Goal: Navigation & Orientation: Find specific page/section

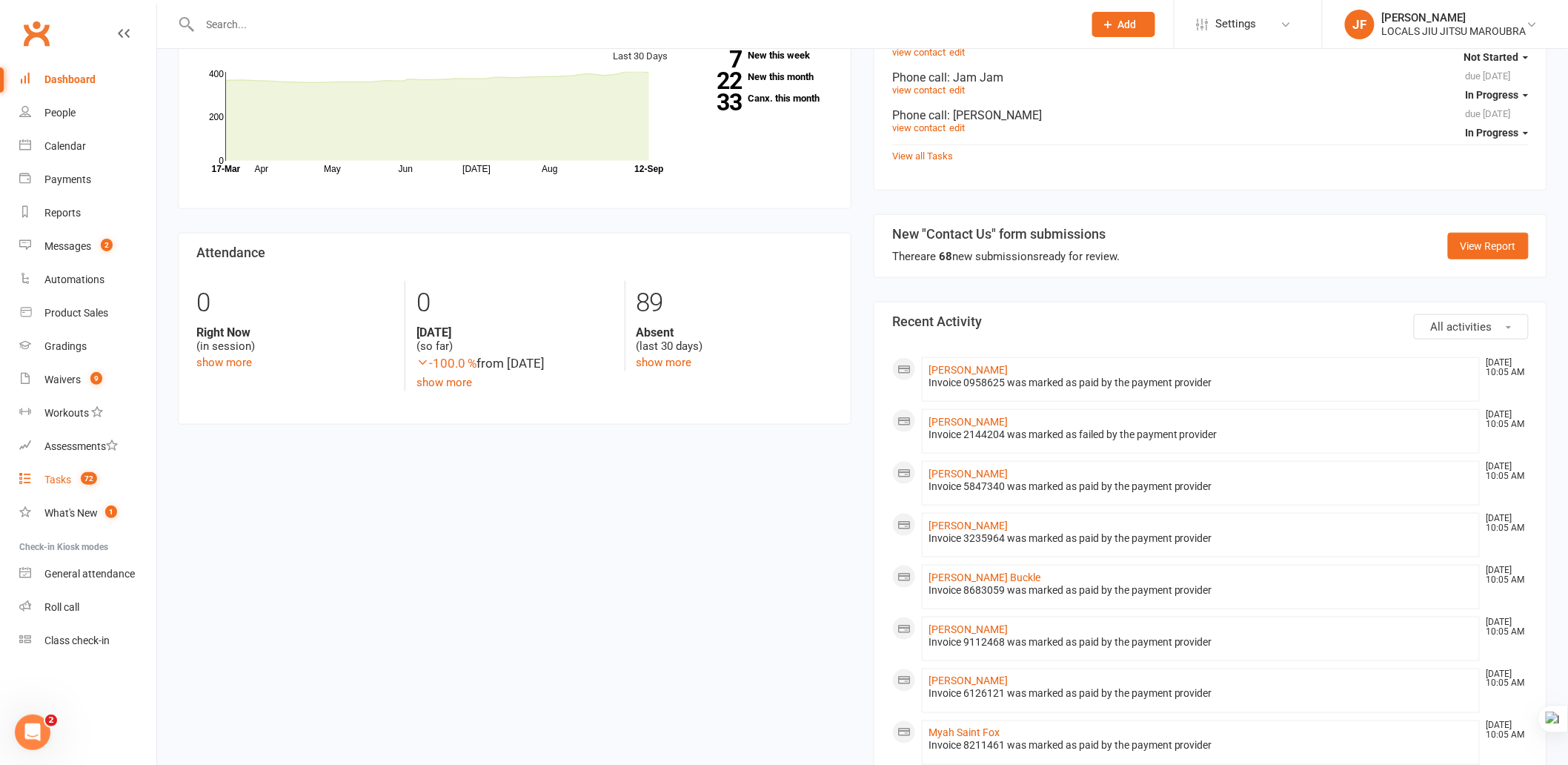
click at [53, 478] on div "Tasks" at bounding box center [58, 479] width 27 height 12
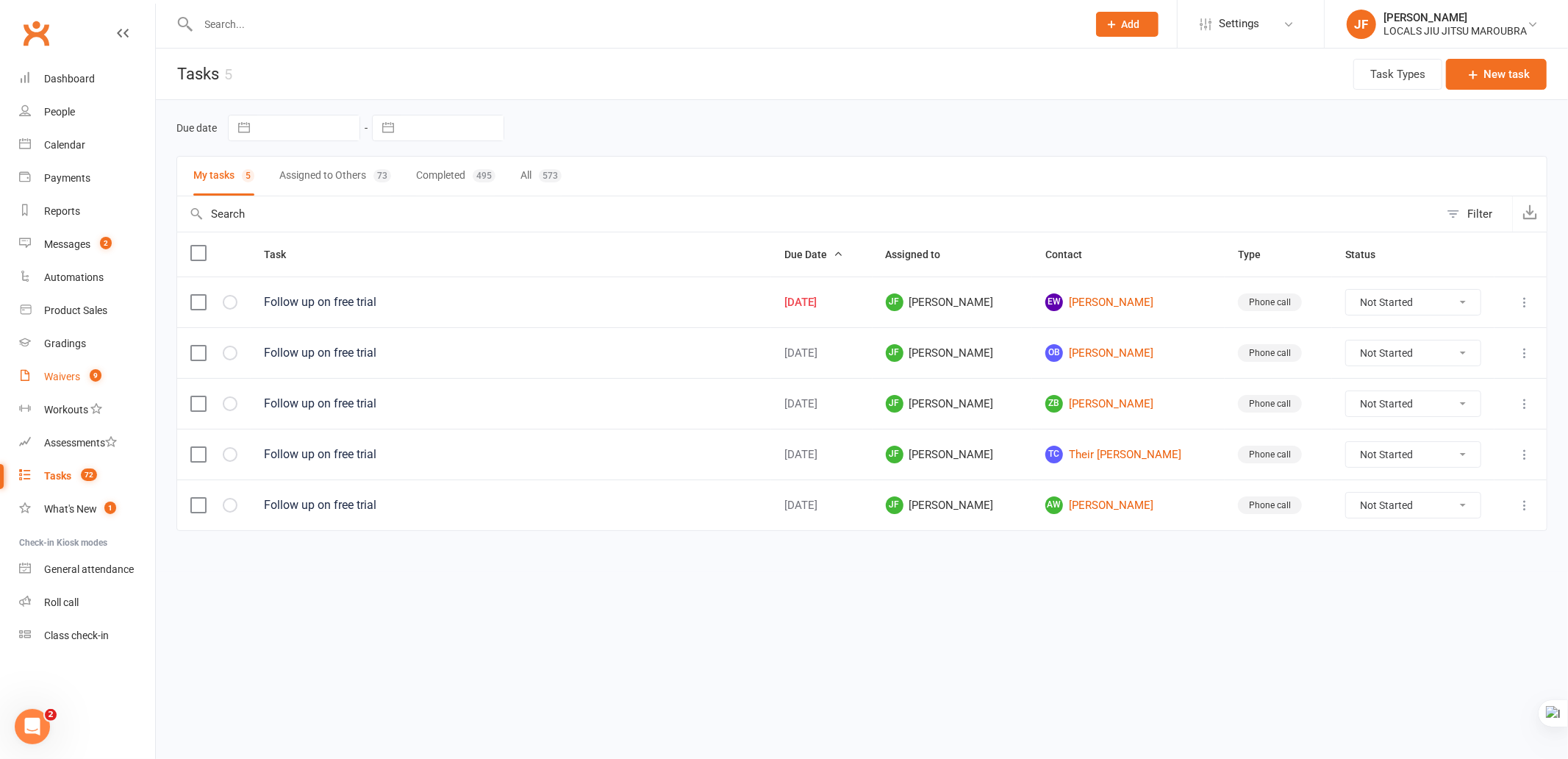
click at [65, 367] on link "Waivers 9" at bounding box center [87, 376] width 136 height 33
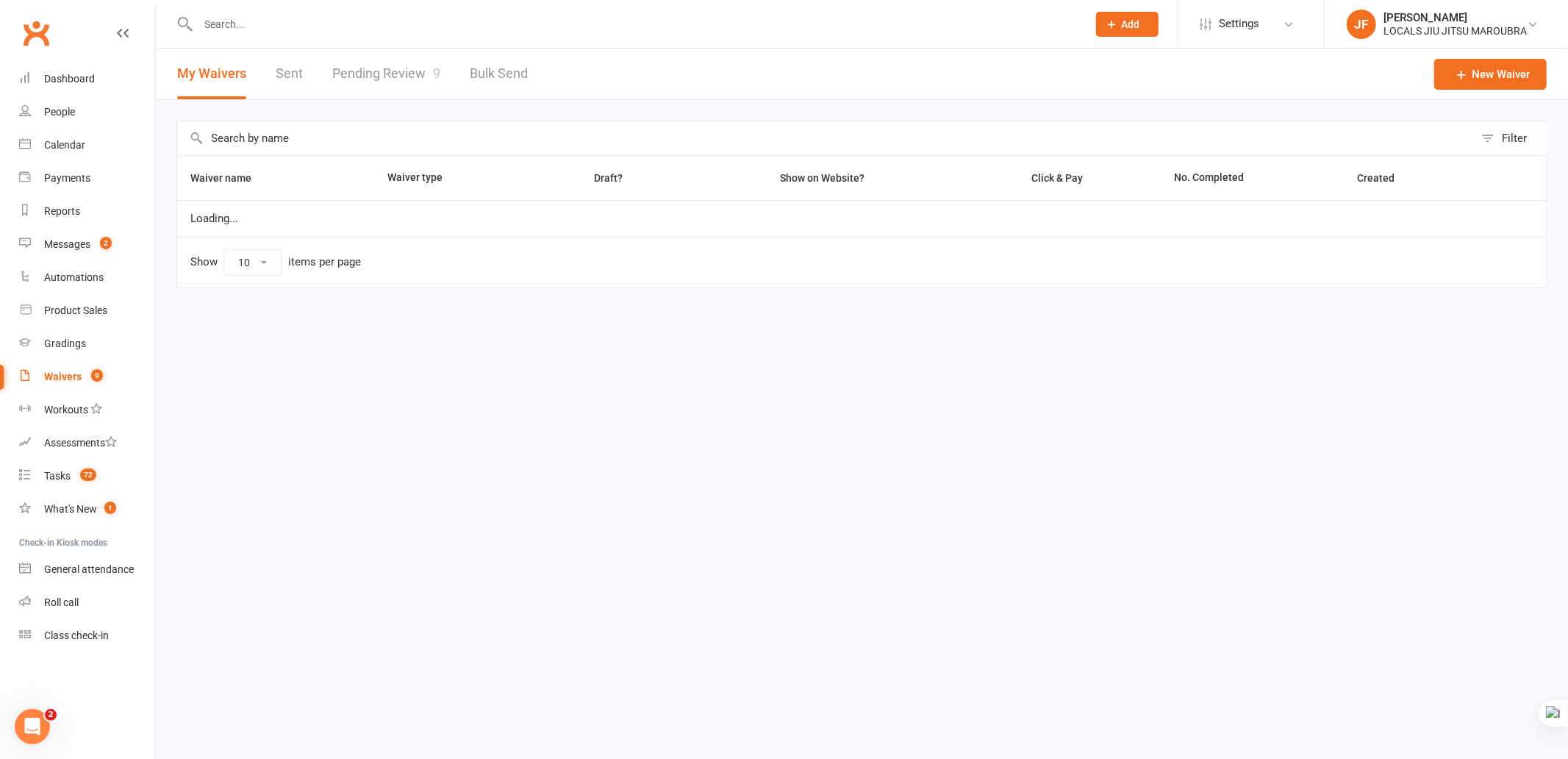
select select "100"
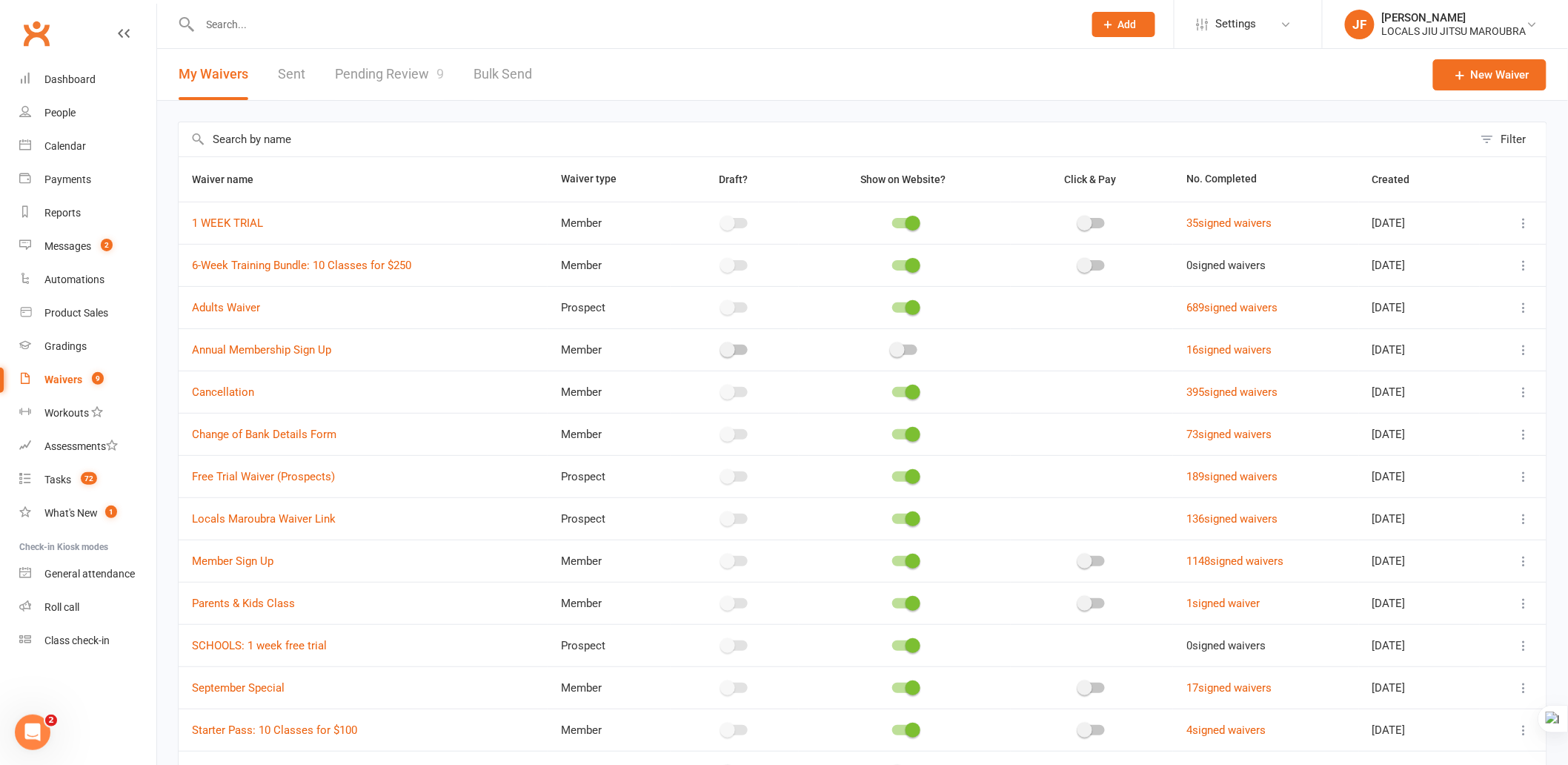
click at [405, 83] on link "Pending Review 9" at bounding box center [389, 74] width 109 height 51
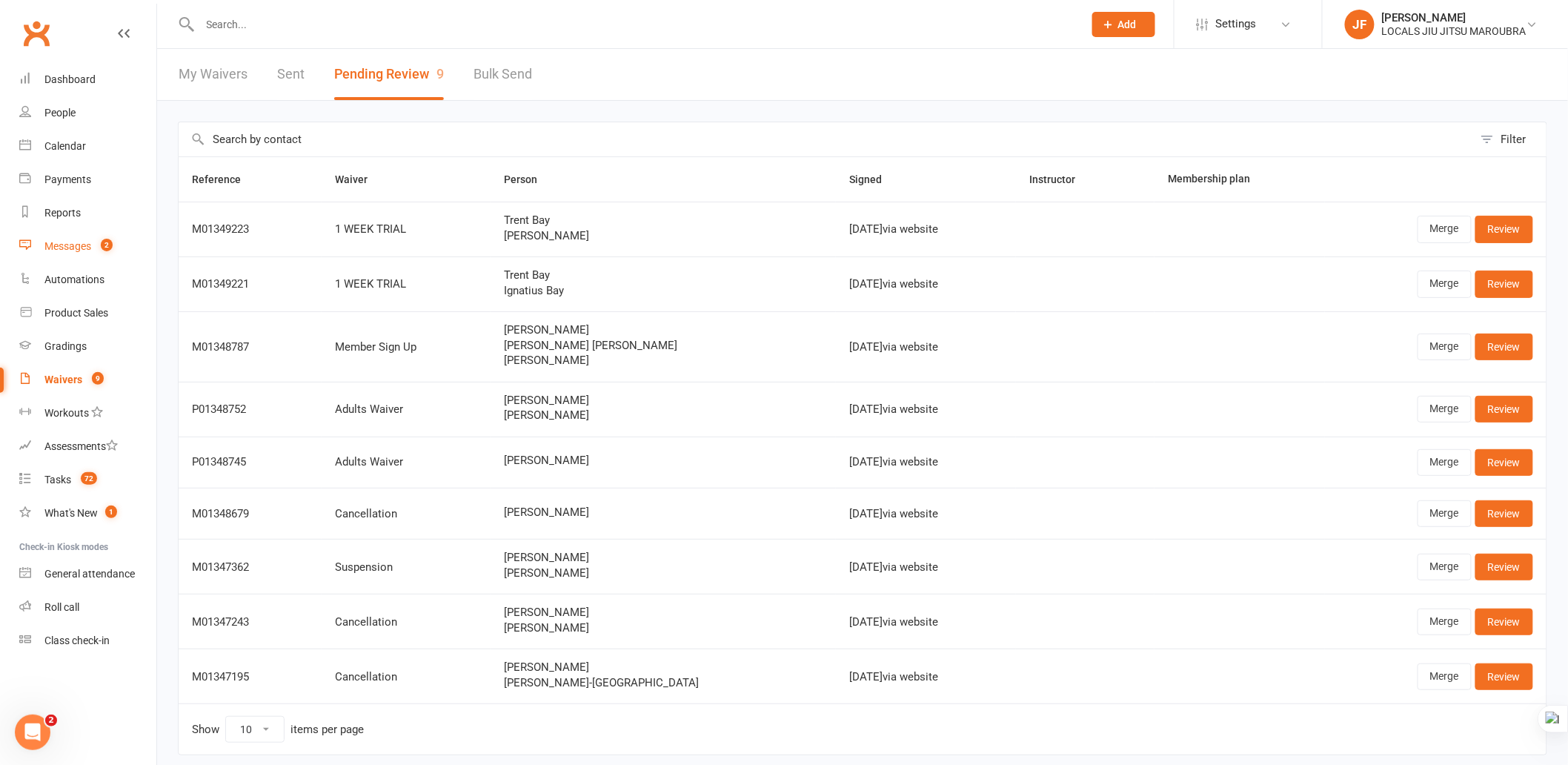
click at [82, 246] on div "Messages" at bounding box center [68, 246] width 47 height 12
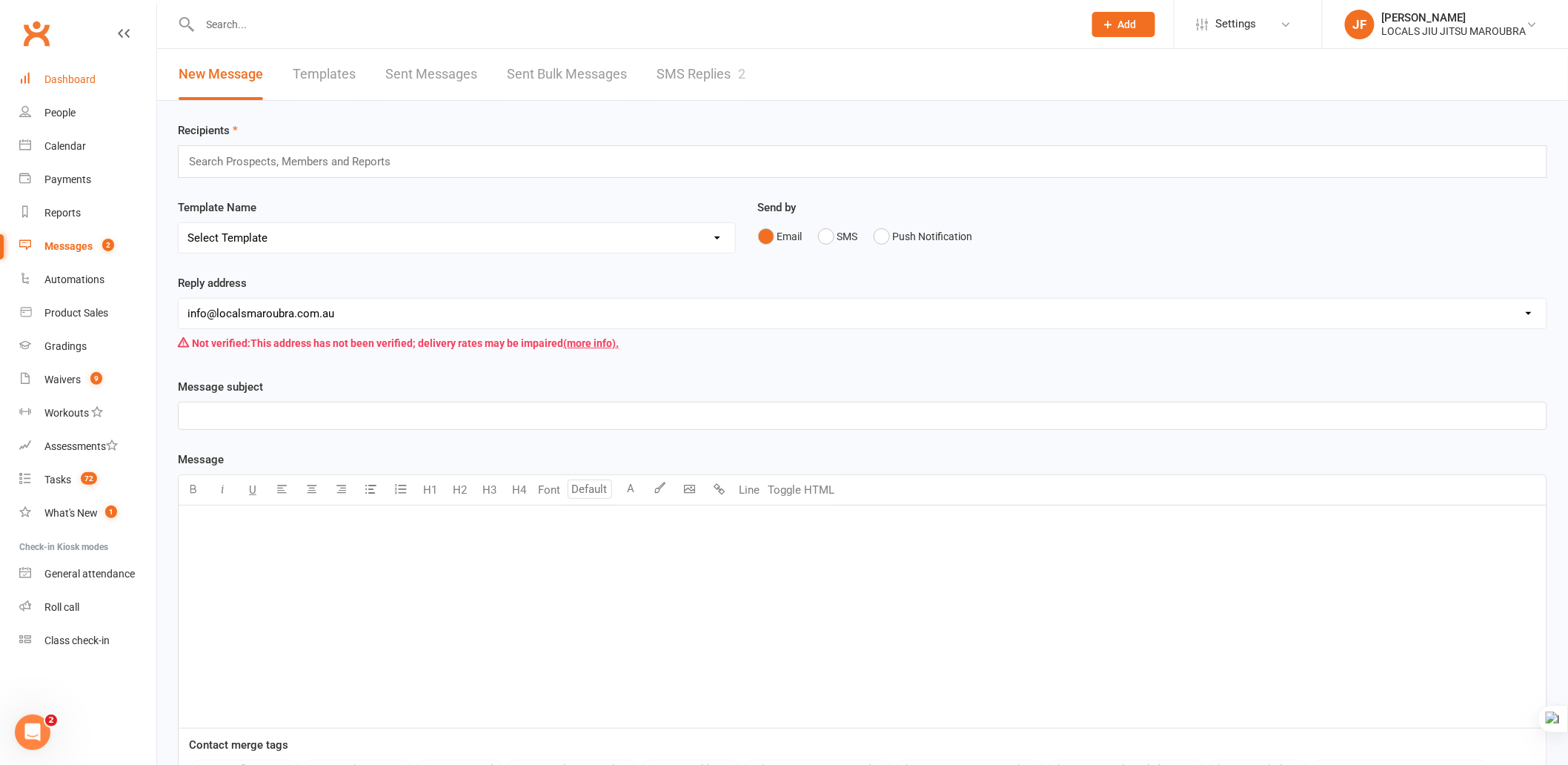
click at [80, 83] on div "Dashboard" at bounding box center [71, 79] width 51 height 12
